Goal: Information Seeking & Learning: Learn about a topic

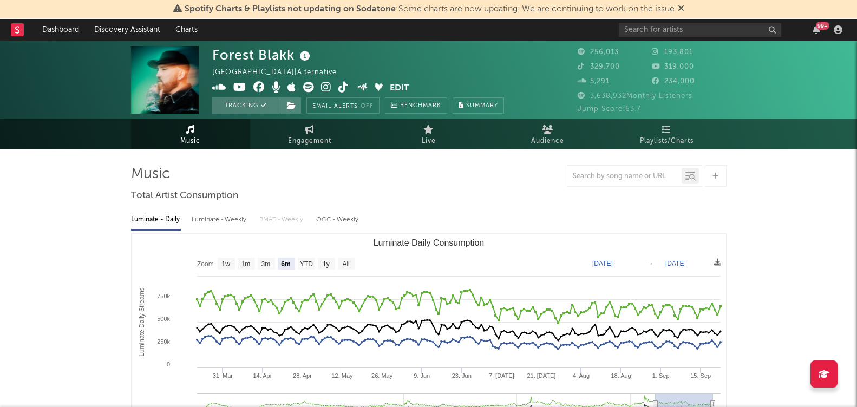
select select "6m"
click at [322, 135] on span "Engagement" at bounding box center [309, 141] width 43 height 13
select select "1w"
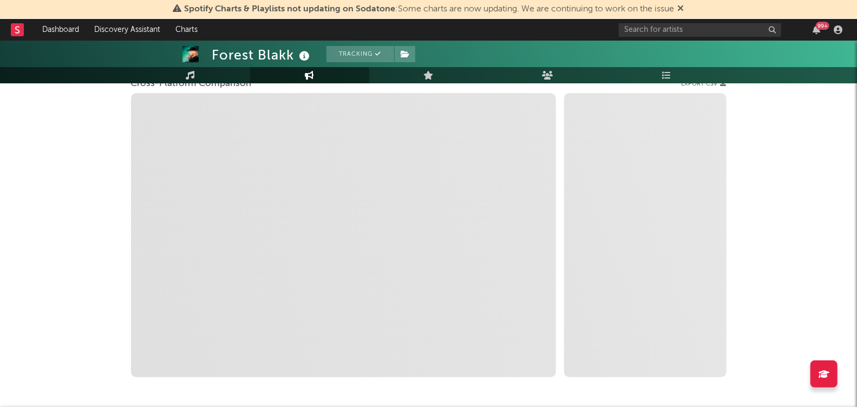
scroll to position [158, 0]
select select "1m"
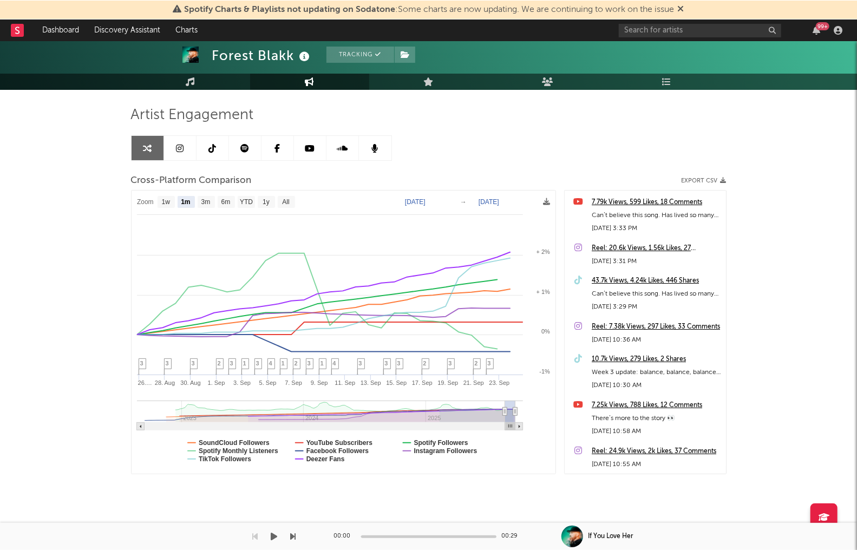
scroll to position [58, 0]
